Goal: Find specific page/section: Find specific page/section

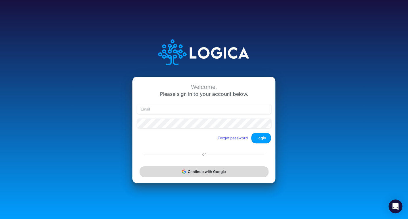
click at [179, 173] on button "Continue with Google" at bounding box center [204, 171] width 129 height 11
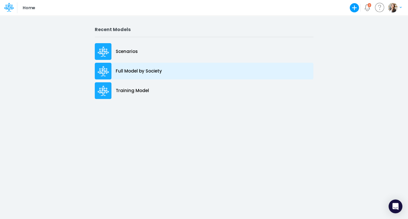
click at [127, 76] on div "Full Model by Society" at bounding box center [204, 71] width 219 height 17
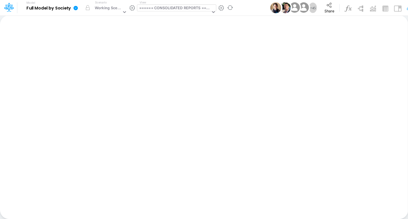
click at [188, 8] on div "====== CONSOLIDATED REPORTS ======" at bounding box center [174, 8] width 71 height 7
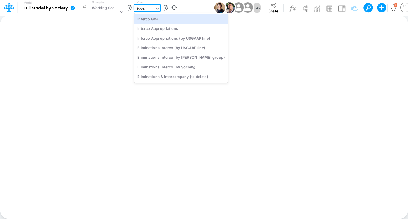
type input "interco"
drag, startPoint x: 190, startPoint y: 18, endPoint x: 185, endPoint y: 16, distance: 5.3
click at [190, 18] on div "Interco G&A" at bounding box center [181, 18] width 94 height 9
type input "Intercos G&A"
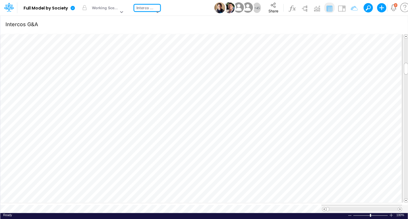
click at [140, 8] on div "Interco G&A" at bounding box center [145, 8] width 18 height 7
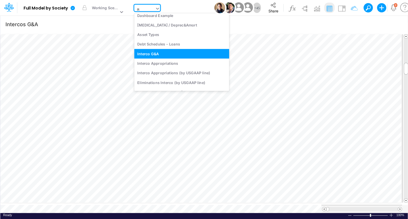
scroll to position [185, 0]
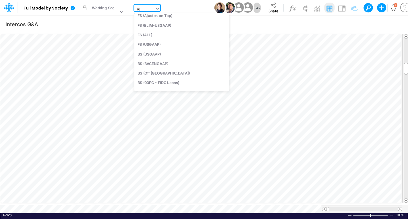
type input "app"
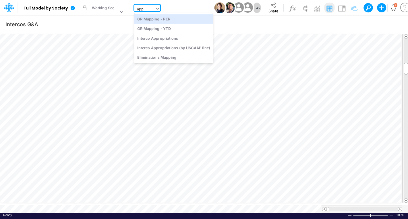
scroll to position [0, 0]
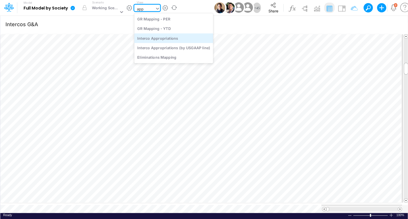
click at [150, 39] on div "Interco Appropriations" at bounding box center [173, 37] width 79 height 9
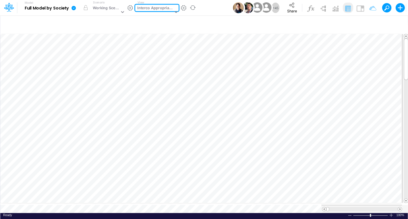
click at [166, 8] on div "Interco Appropriations" at bounding box center [155, 8] width 36 height 7
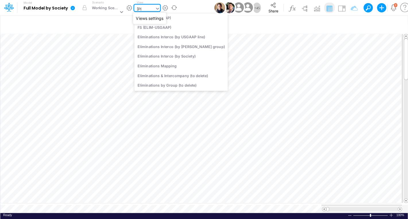
scroll to position [23, 0]
type input "elim"
click at [160, 57] on div "Eliminations Interco (by Society)" at bounding box center [181, 55] width 94 height 9
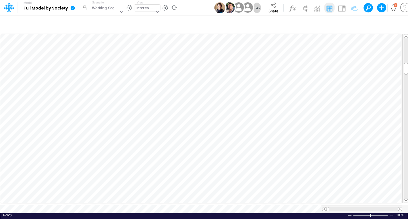
type input "Intercos G&A"
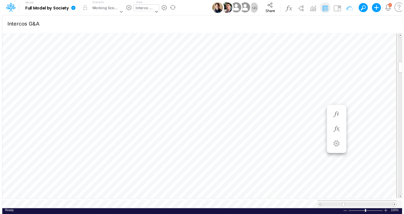
scroll to position [2, 1]
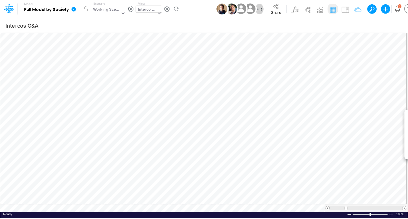
scroll to position [2, 19]
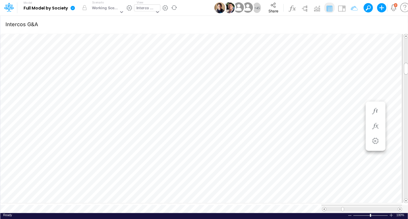
scroll to position [2, 19]
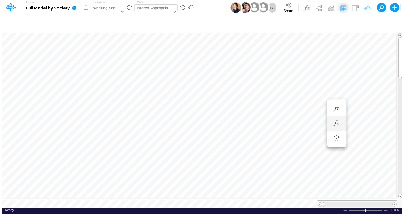
scroll to position [2, 1]
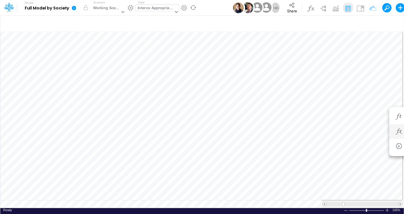
scroll to position [2, 18]
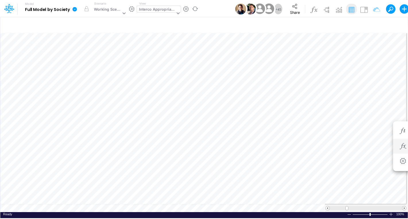
scroll to position [2, 8]
